Goal: Transaction & Acquisition: Obtain resource

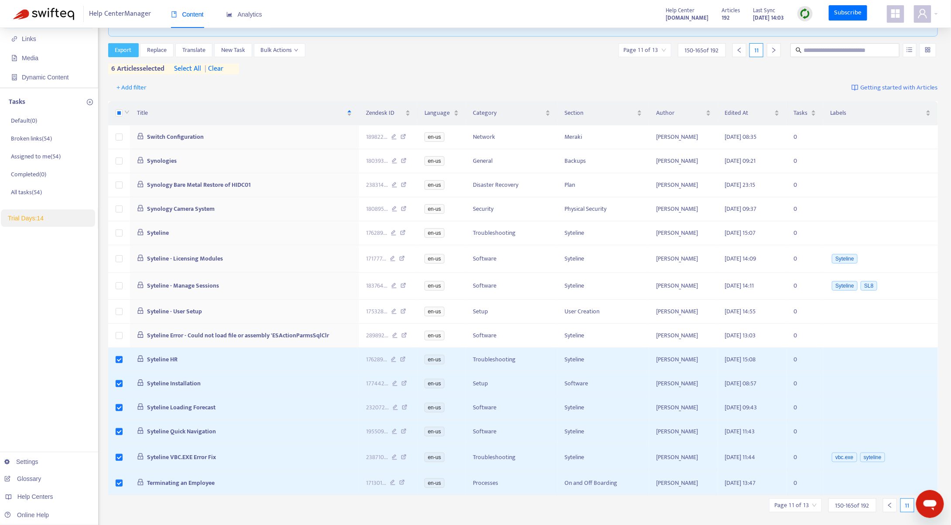
click at [128, 50] on span "Export" at bounding box center [123, 50] width 17 height 10
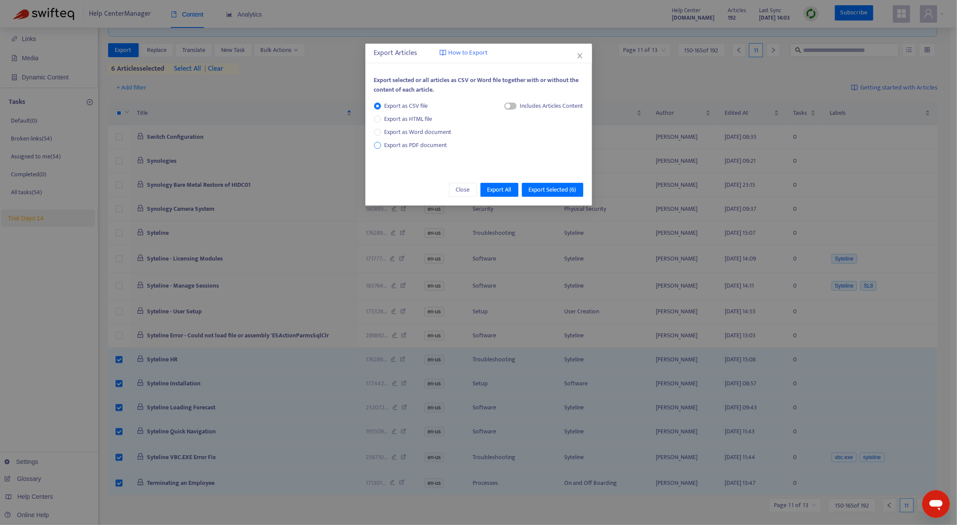
click at [414, 145] on span "Export as PDF document" at bounding box center [416, 145] width 63 height 10
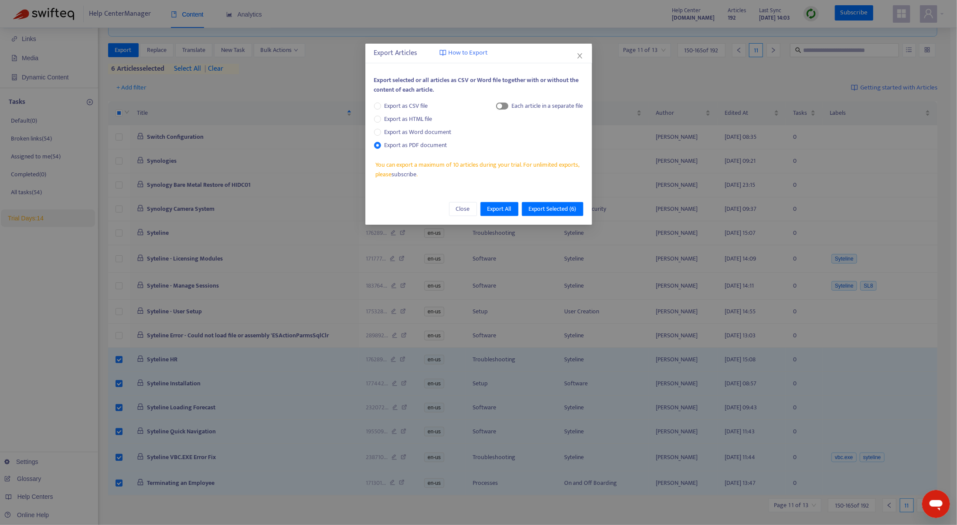
click at [503, 106] on span "button" at bounding box center [502, 105] width 12 height 7
click at [552, 205] on span "Export Selected ( 6 )" at bounding box center [553, 209] width 48 height 10
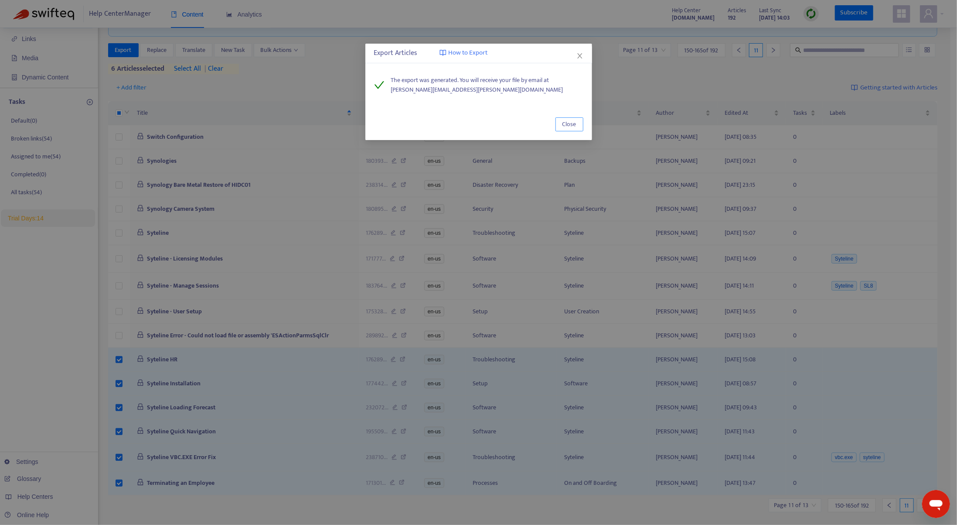
click at [574, 123] on span "Close" at bounding box center [569, 124] width 14 height 10
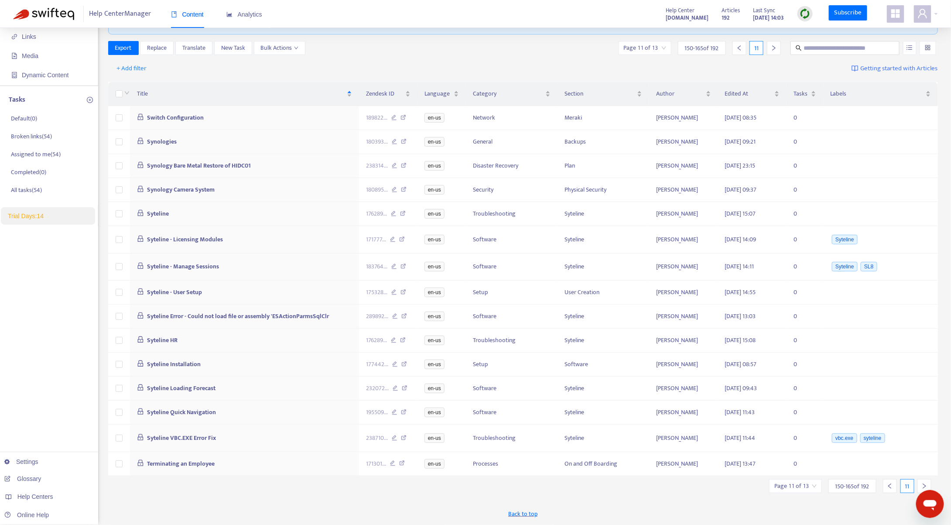
scroll to position [56, 0]
click at [922, 485] on icon "right" at bounding box center [924, 488] width 6 height 6
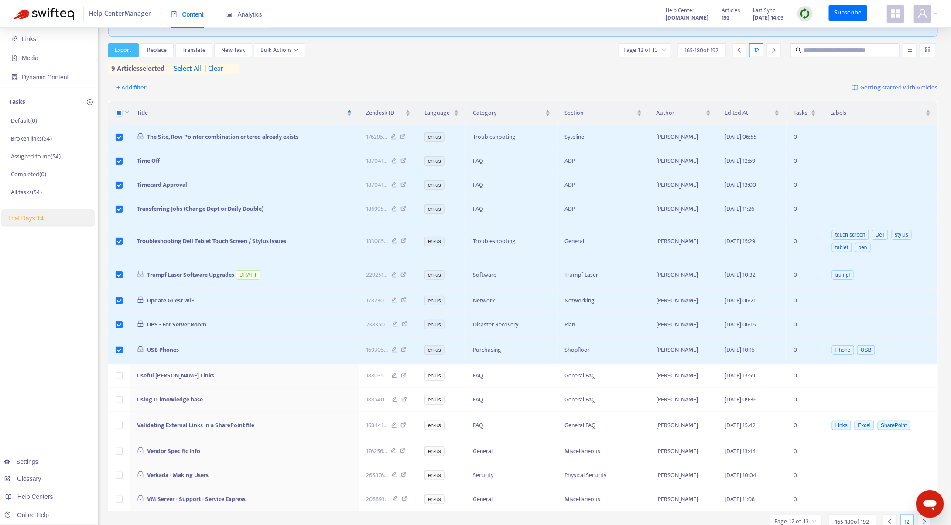
click at [120, 49] on span "Export" at bounding box center [123, 50] width 17 height 10
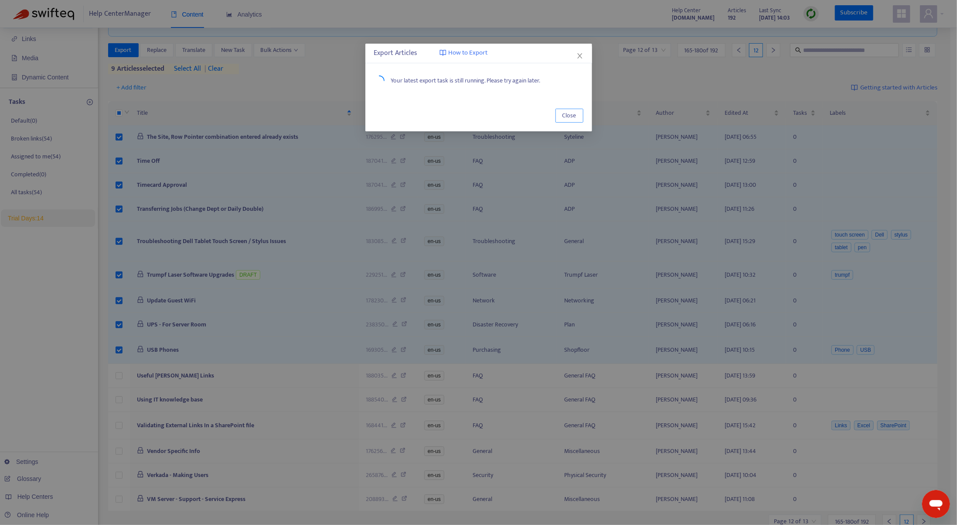
click at [577, 120] on button "Close" at bounding box center [570, 116] width 28 height 14
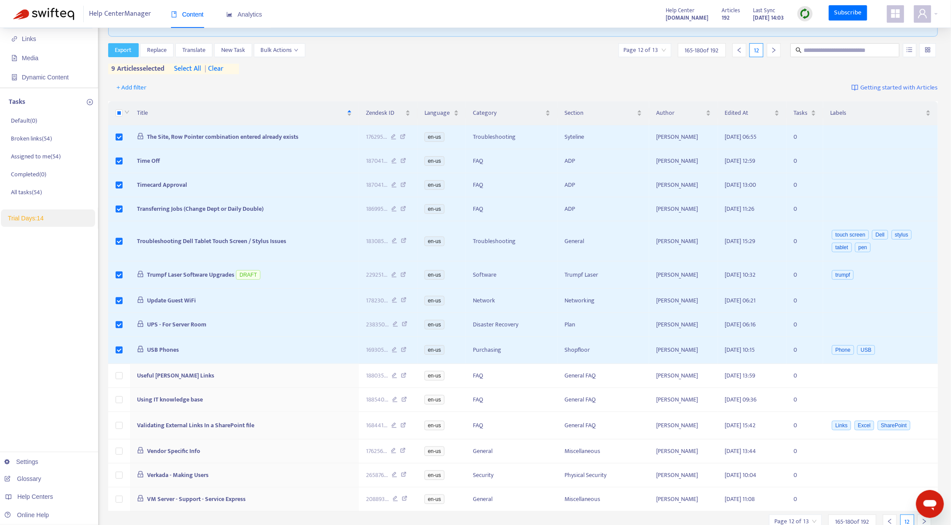
click at [123, 51] on span "Export" at bounding box center [123, 50] width 17 height 10
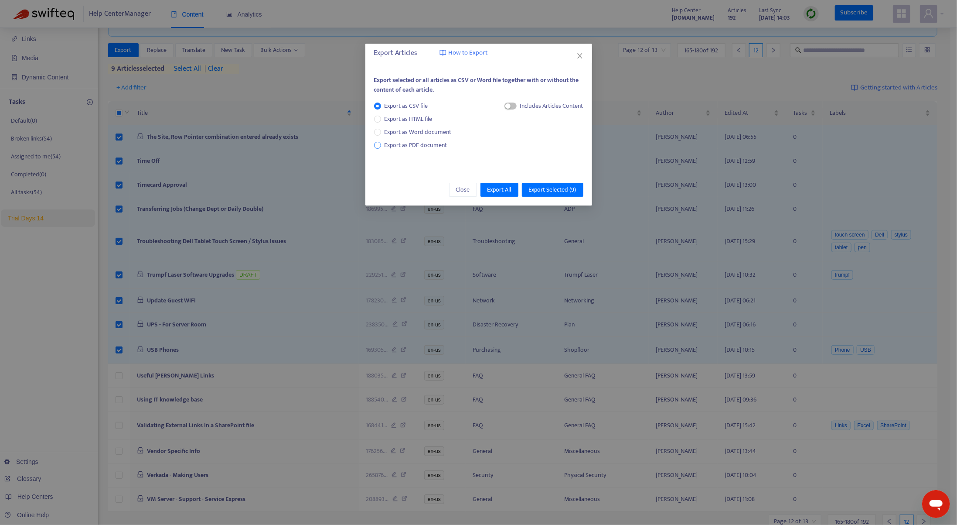
click at [408, 143] on span "Export as PDF document" at bounding box center [416, 145] width 63 height 10
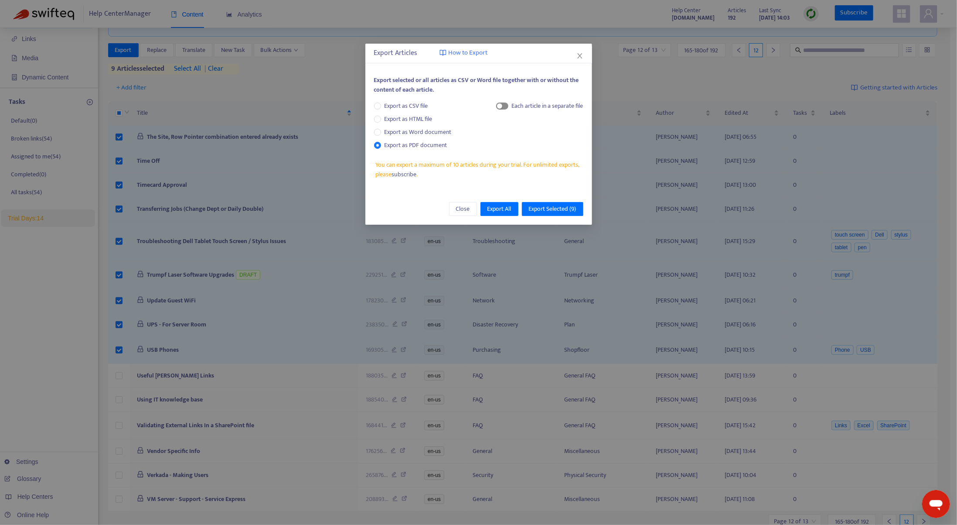
click at [504, 105] on span "button" at bounding box center [502, 105] width 12 height 7
click at [552, 208] on span "Export Selected ( 9 )" at bounding box center [553, 209] width 48 height 10
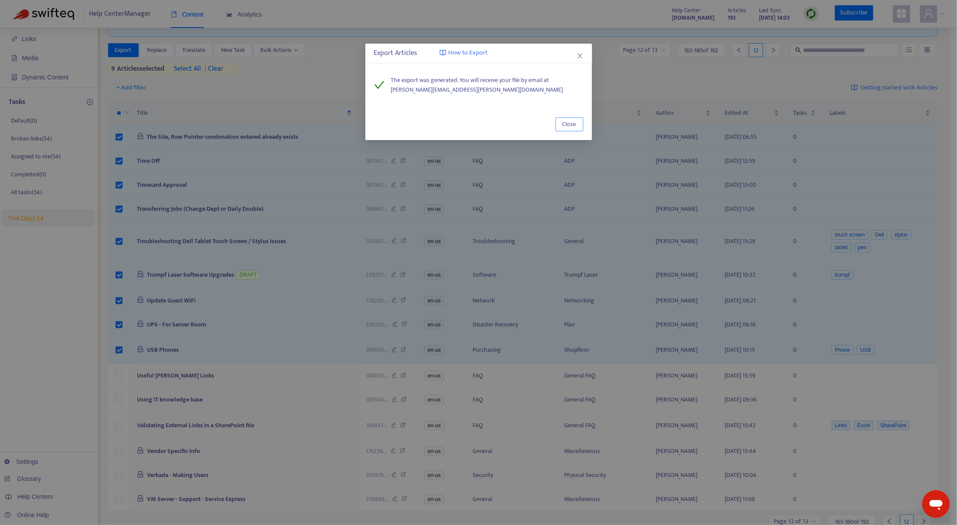
drag, startPoint x: 572, startPoint y: 126, endPoint x: 567, endPoint y: 121, distance: 6.8
click at [572, 126] on span "Close" at bounding box center [569, 124] width 14 height 10
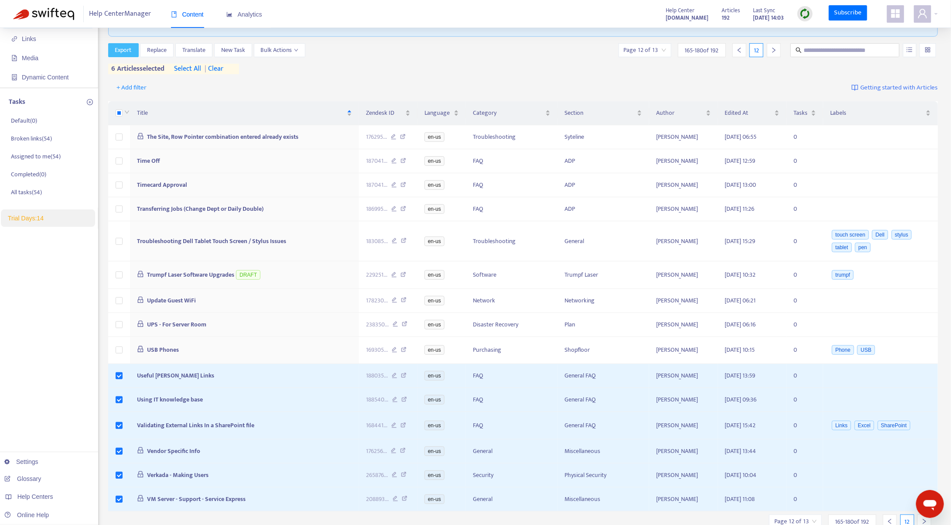
click at [121, 50] on span "Export" at bounding box center [123, 50] width 17 height 10
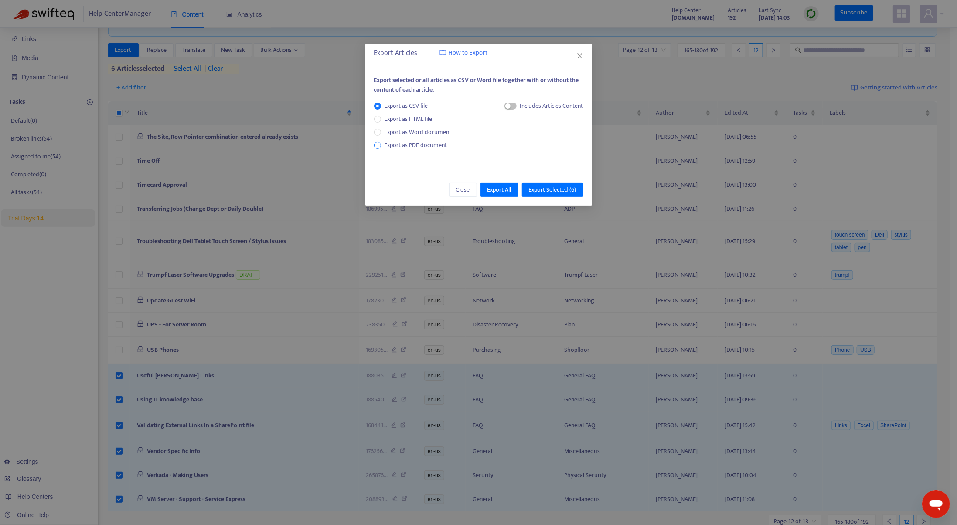
click at [408, 143] on span "Export as PDF document" at bounding box center [416, 145] width 63 height 10
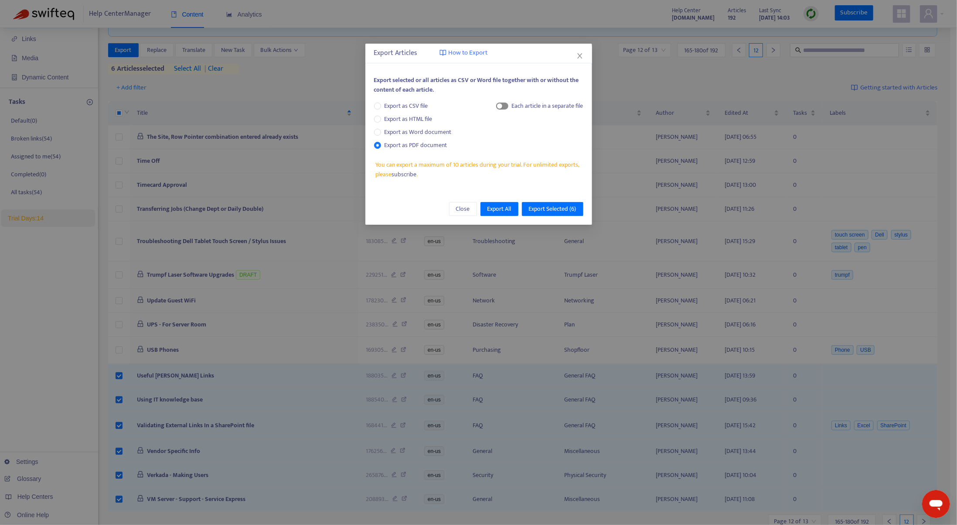
click at [506, 104] on span "button" at bounding box center [502, 105] width 12 height 7
click at [562, 209] on span "Export Selected ( 6 )" at bounding box center [553, 209] width 48 height 10
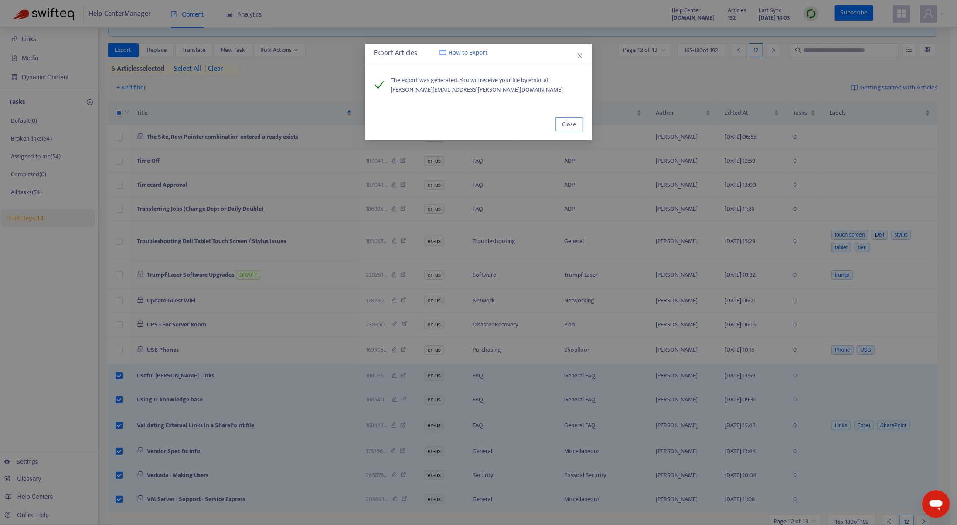
click at [574, 126] on span "Close" at bounding box center [569, 124] width 14 height 10
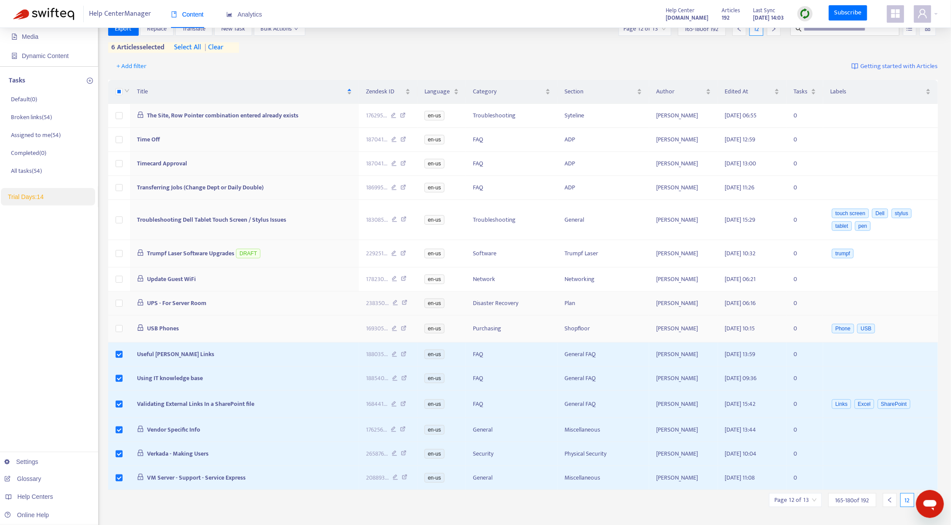
scroll to position [89, 0]
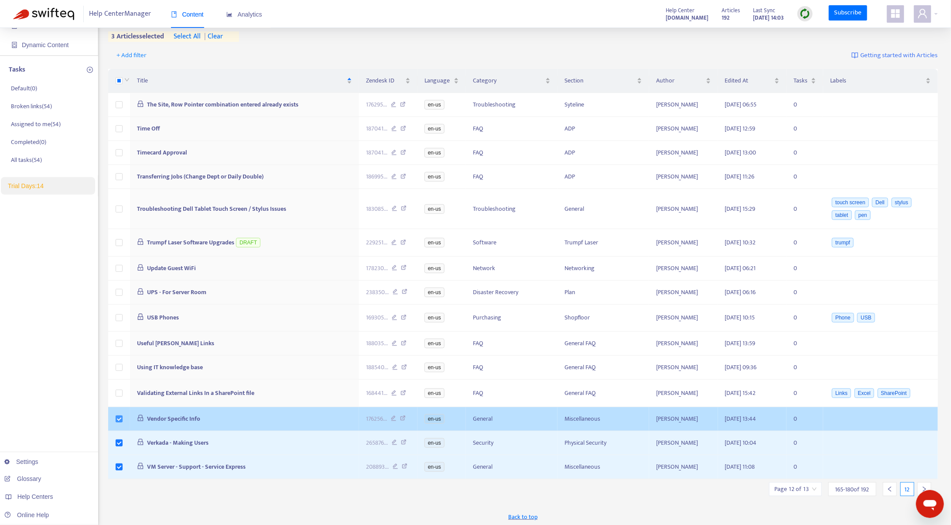
click at [118, 414] on label at bounding box center [119, 419] width 7 height 10
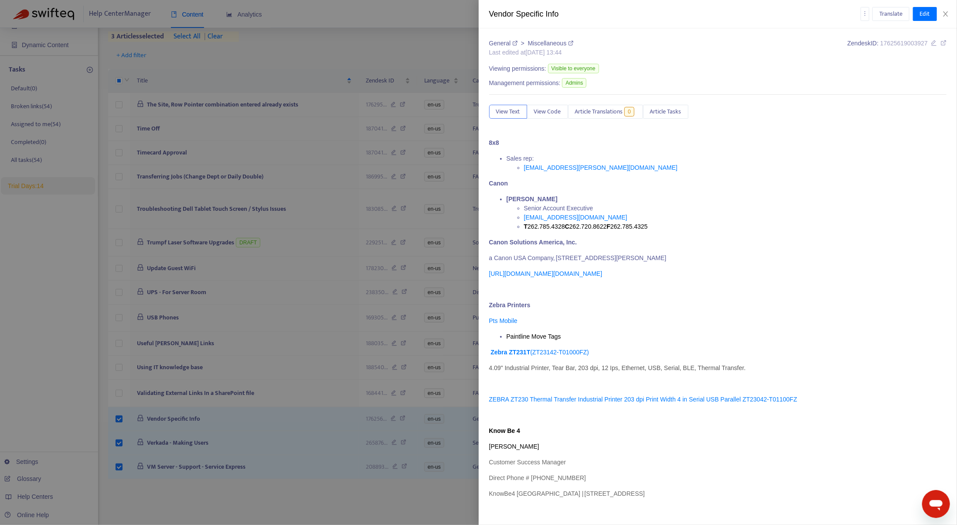
click at [116, 416] on div at bounding box center [478, 262] width 957 height 525
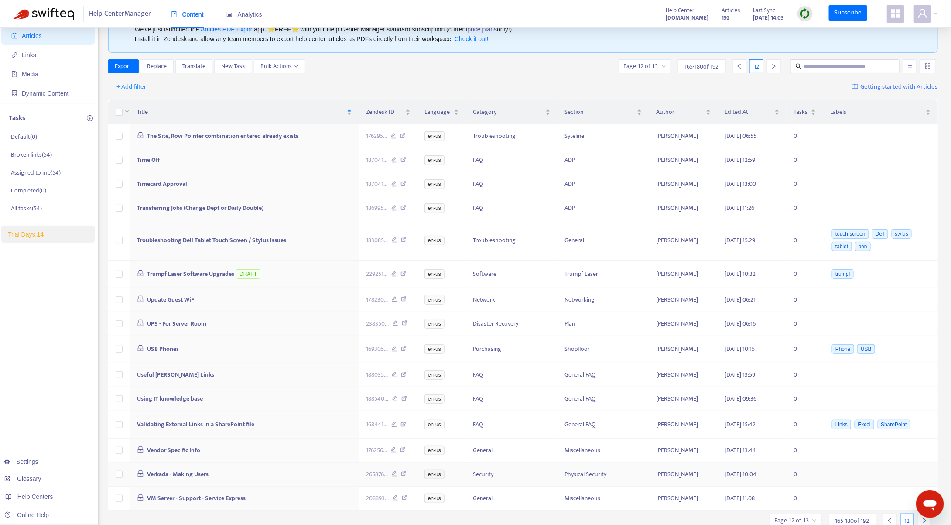
scroll to position [28, 0]
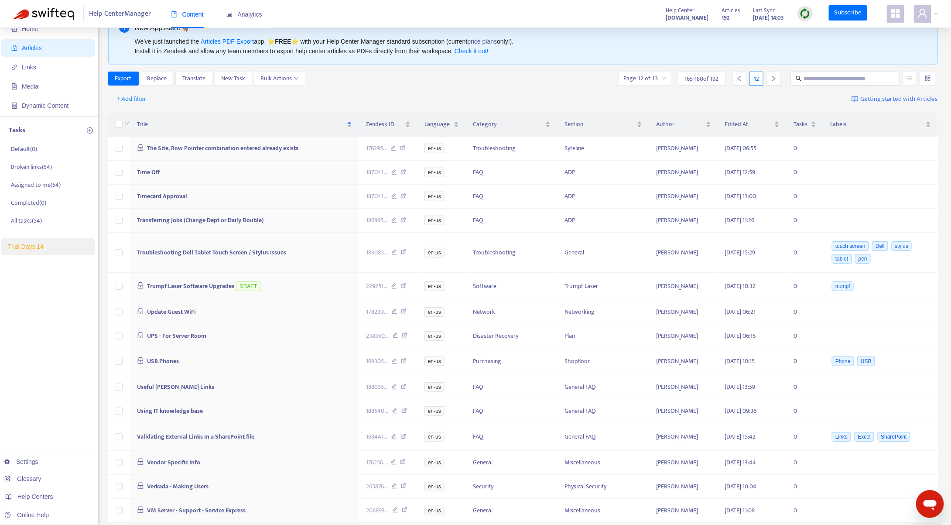
click at [773, 78] on icon "right" at bounding box center [773, 78] width 6 height 6
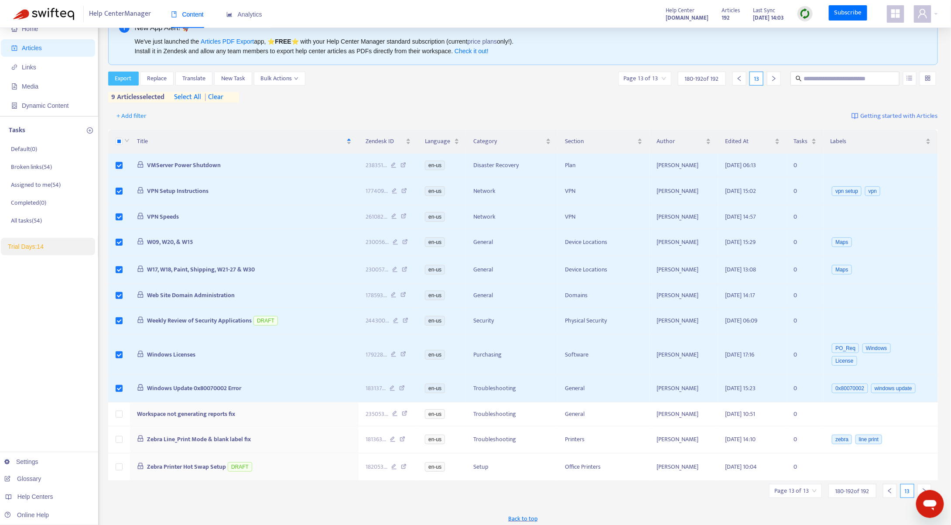
click at [121, 79] on span "Export" at bounding box center [123, 79] width 17 height 10
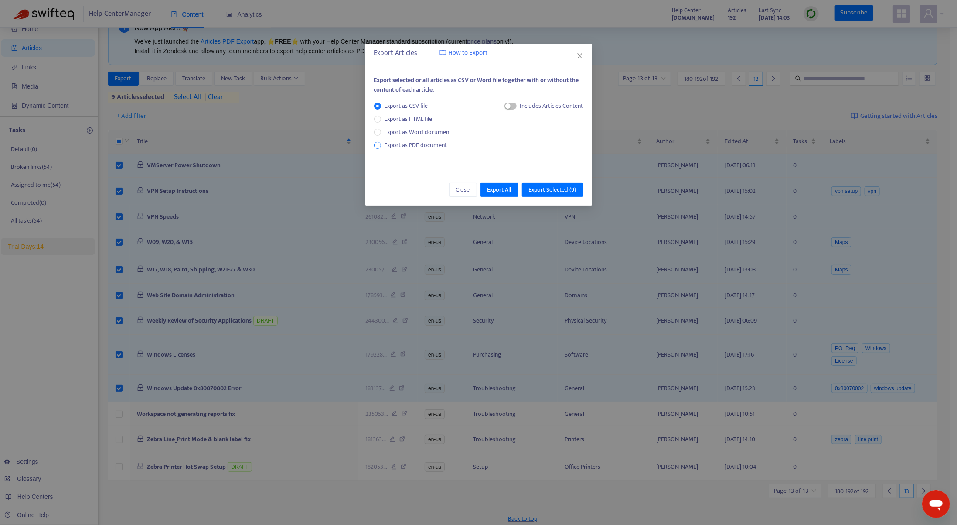
click at [414, 146] on span "Export as PDF document" at bounding box center [416, 145] width 63 height 10
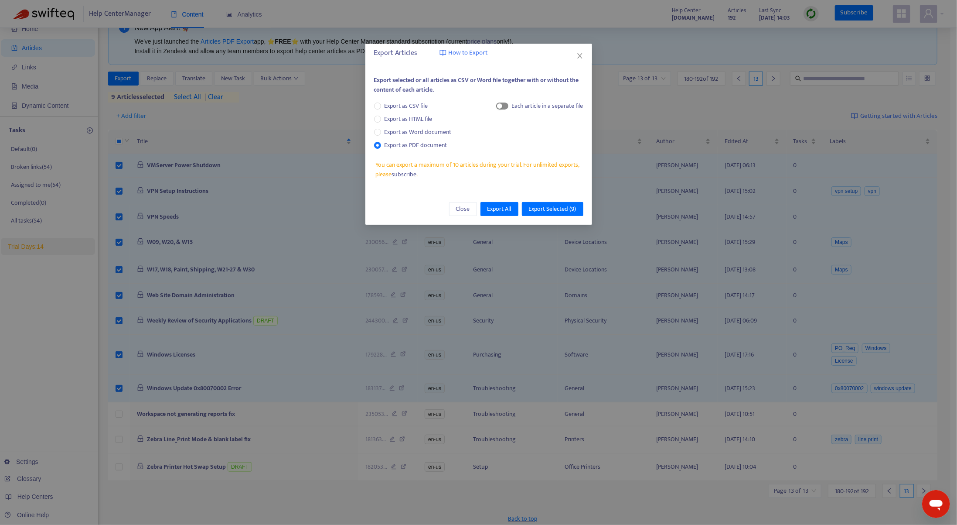
click at [504, 106] on span "button" at bounding box center [502, 105] width 12 height 7
click at [550, 210] on span "Export Selected ( 9 )" at bounding box center [553, 209] width 48 height 10
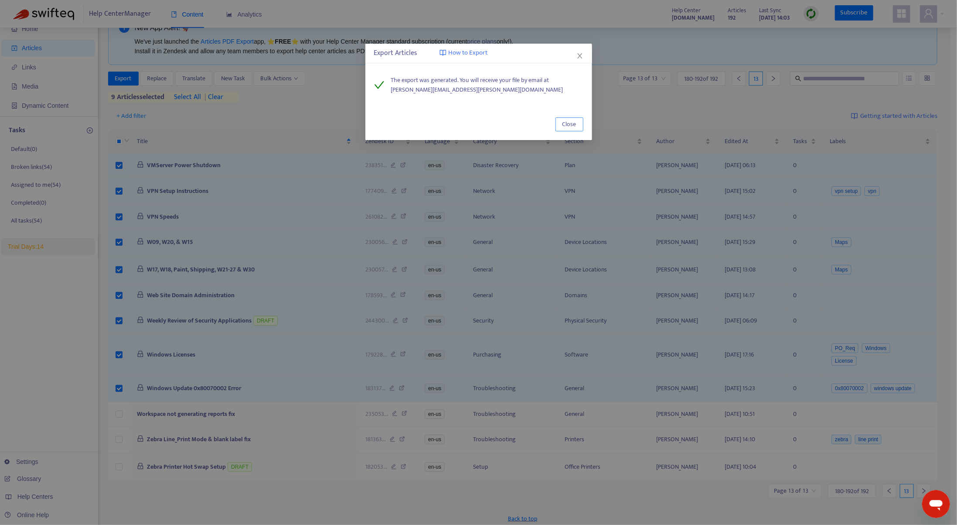
click at [566, 124] on span "Close" at bounding box center [569, 124] width 14 height 10
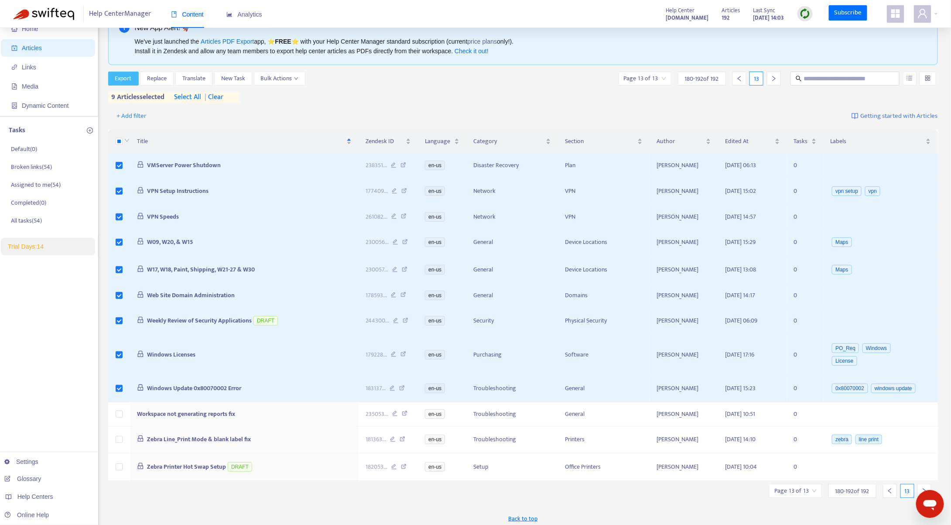
click at [122, 79] on span "Export" at bounding box center [123, 79] width 17 height 10
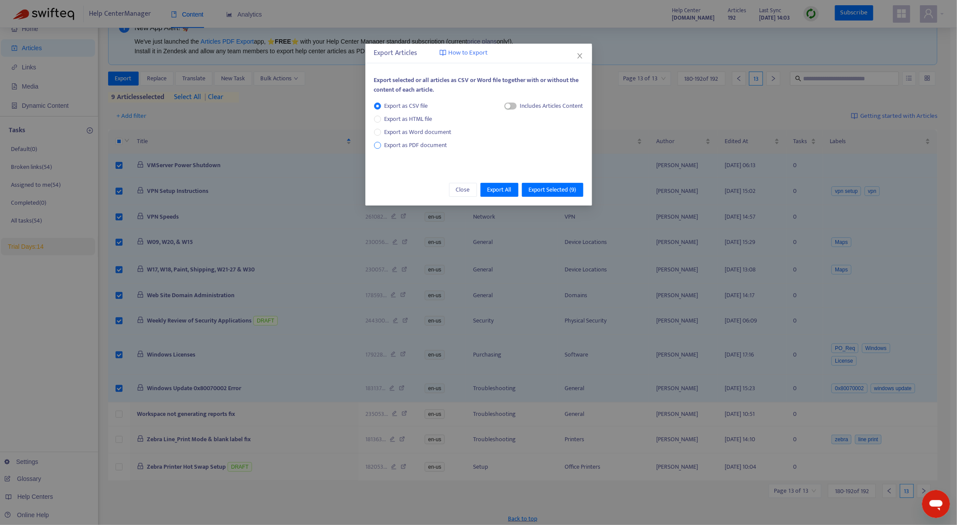
click at [381, 144] on label "Export as PDF document" at bounding box center [412, 145] width 77 height 10
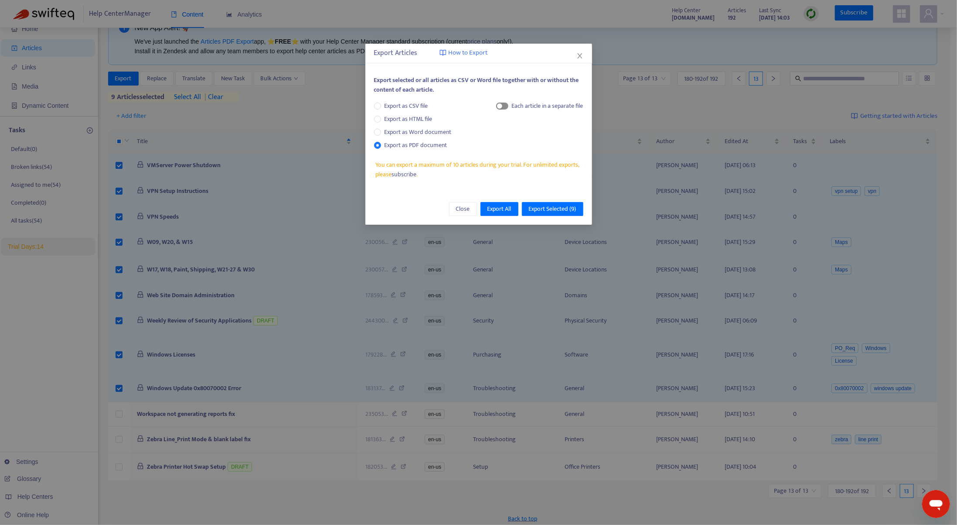
click at [503, 105] on span "button" at bounding box center [502, 105] width 12 height 7
click at [553, 205] on span "Export Selected ( 9 )" at bounding box center [553, 209] width 48 height 10
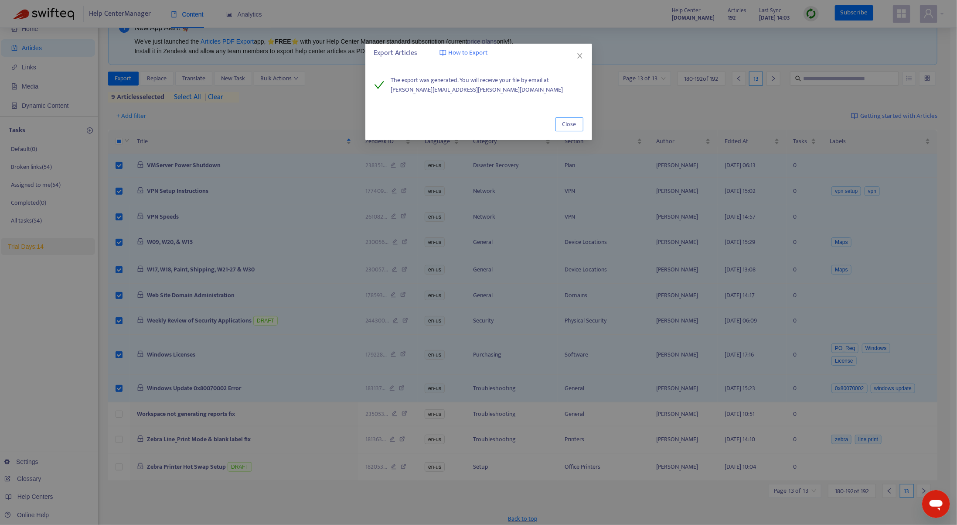
click at [571, 125] on span "Close" at bounding box center [569, 124] width 14 height 10
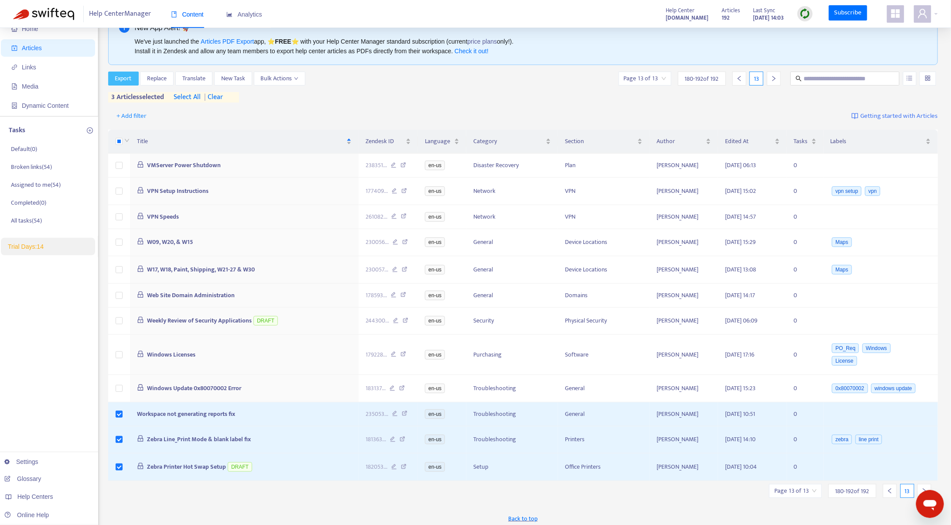
click at [121, 76] on span "Export" at bounding box center [123, 79] width 17 height 10
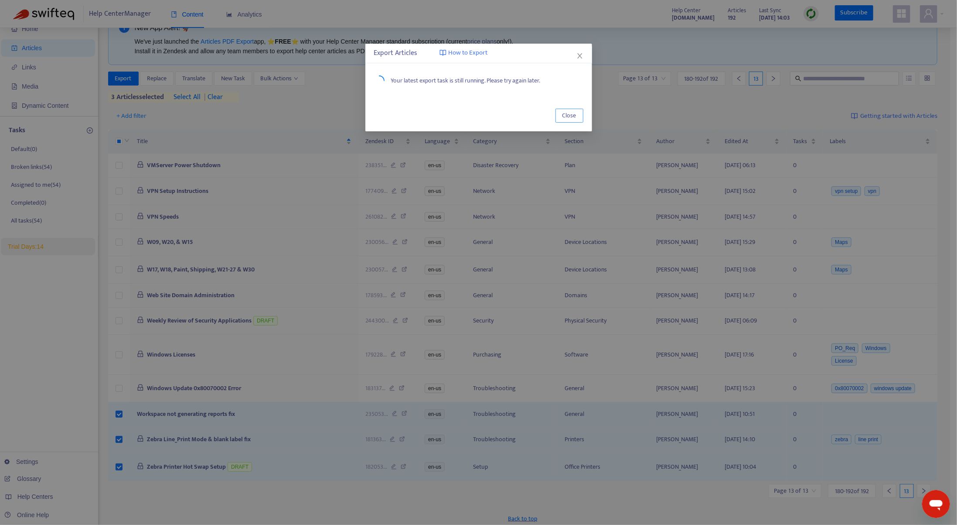
click at [575, 112] on span "Close" at bounding box center [569, 116] width 14 height 10
